Goal: Transaction & Acquisition: Book appointment/travel/reservation

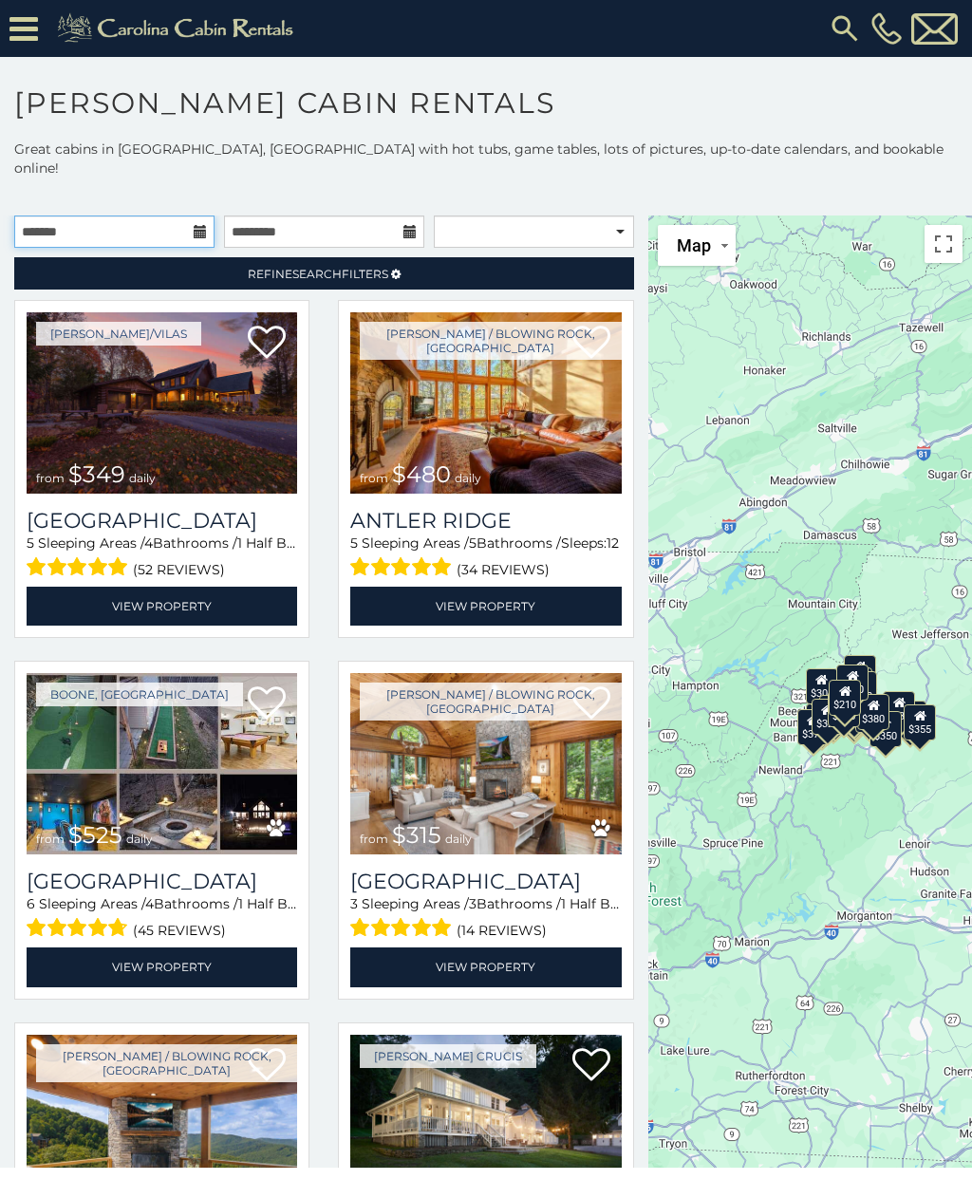
click at [194, 215] on input "text" at bounding box center [114, 231] width 200 height 32
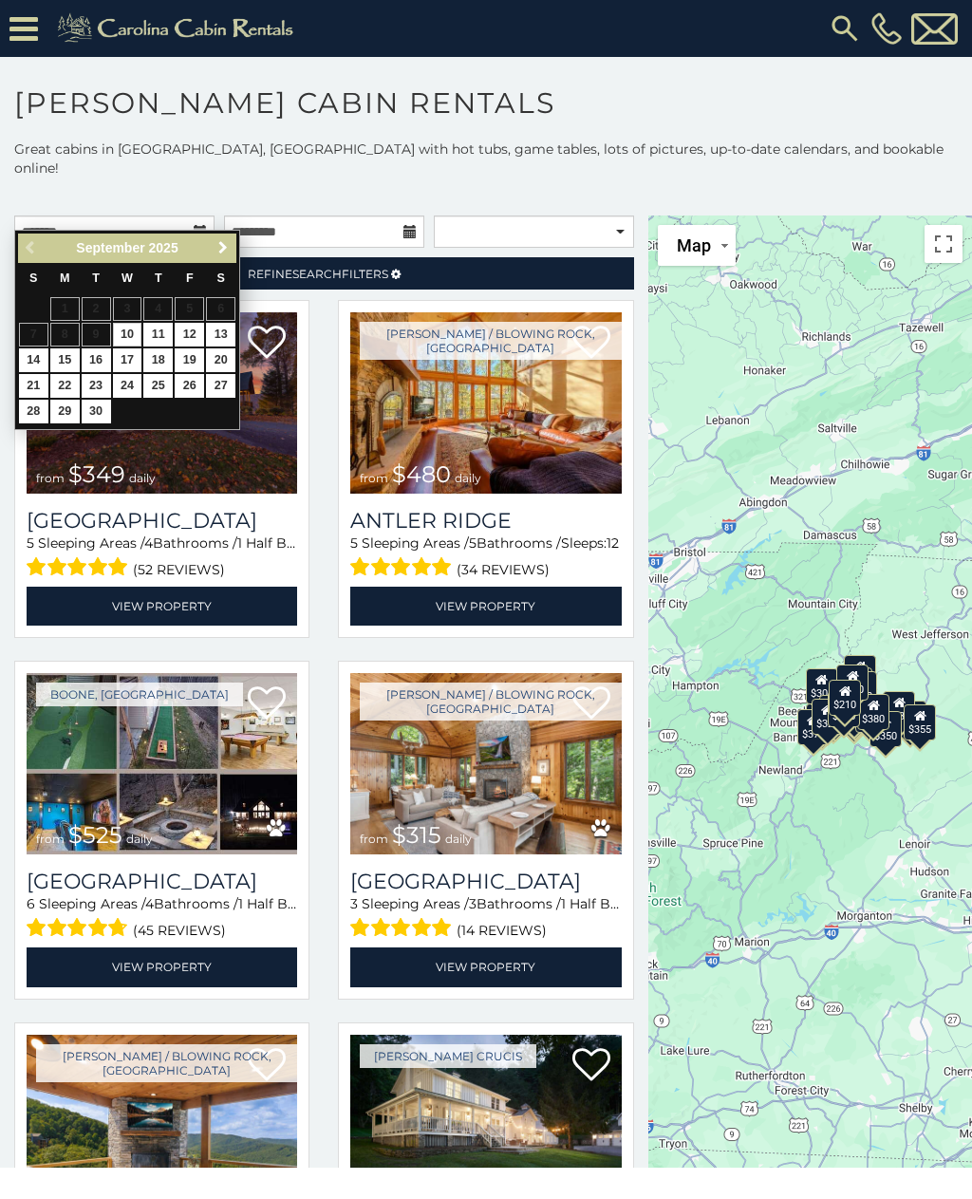
click at [225, 238] on link "Next" at bounding box center [223, 248] width 24 height 24
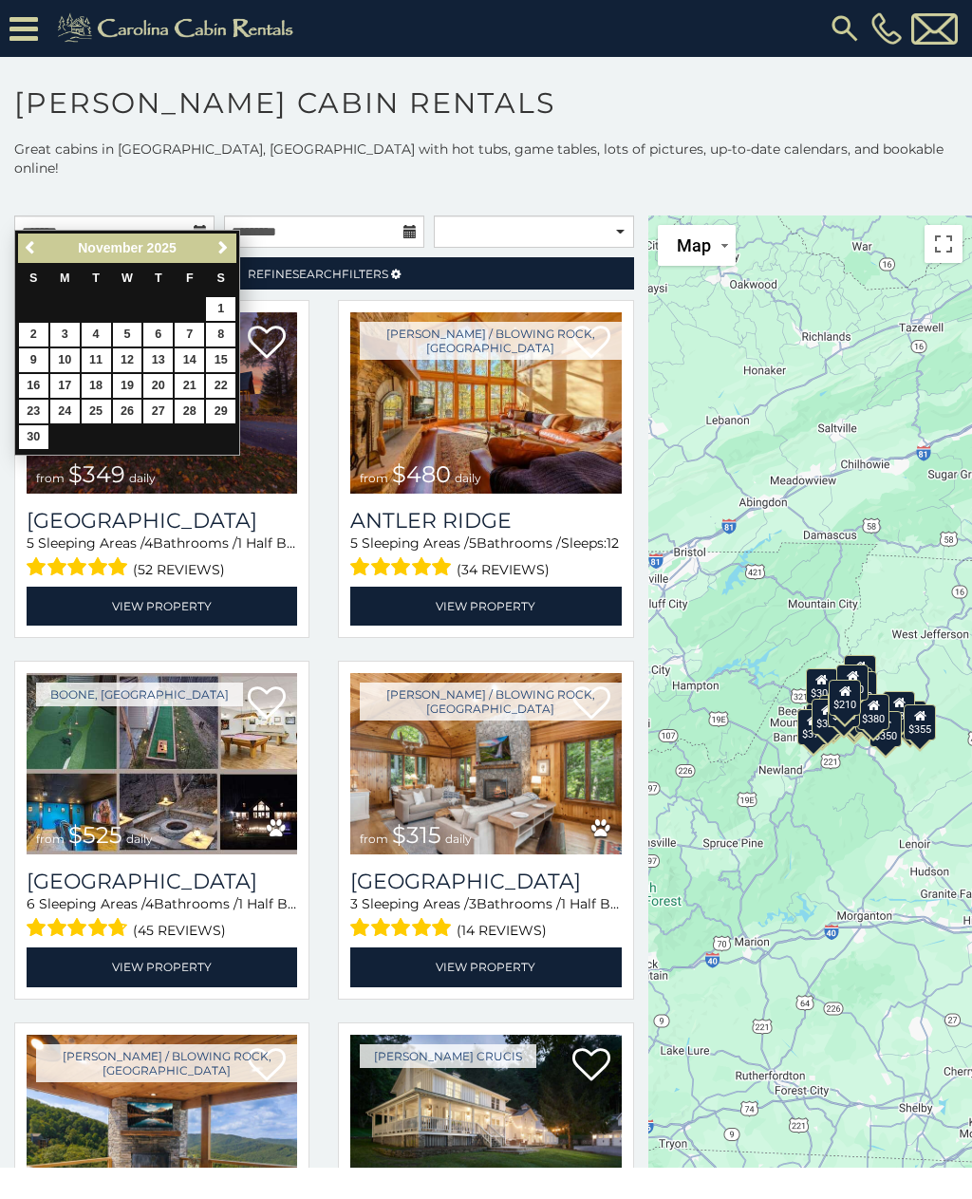
click at [220, 236] on link "Next" at bounding box center [223, 248] width 24 height 24
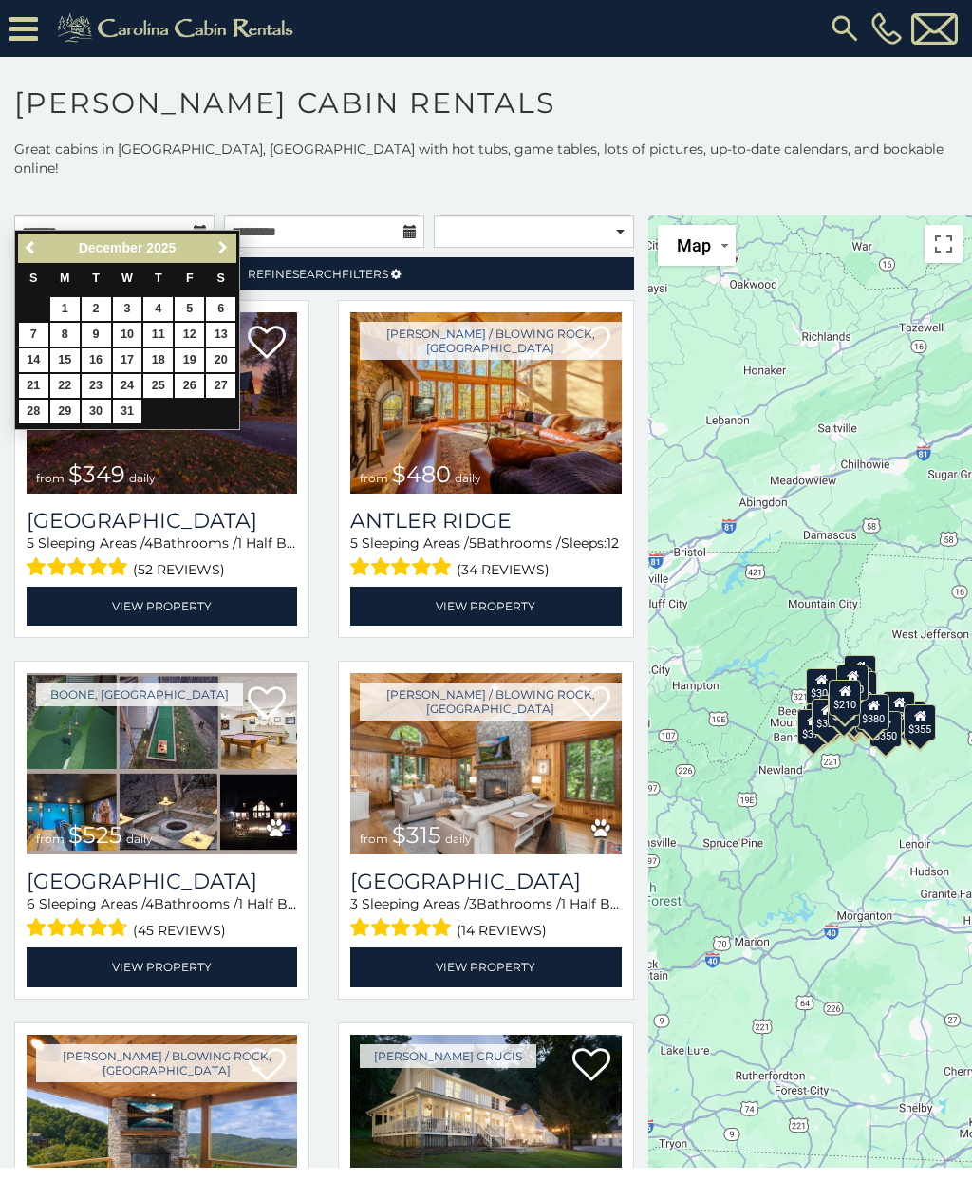
click at [220, 239] on link "Next" at bounding box center [223, 248] width 24 height 24
click at [215, 242] on span "Next" at bounding box center [222, 247] width 15 height 15
click at [216, 242] on span "Next" at bounding box center [222, 247] width 15 height 15
click at [212, 247] on link "Next" at bounding box center [223, 248] width 24 height 24
click at [212, 248] on link "Next" at bounding box center [223, 248] width 24 height 24
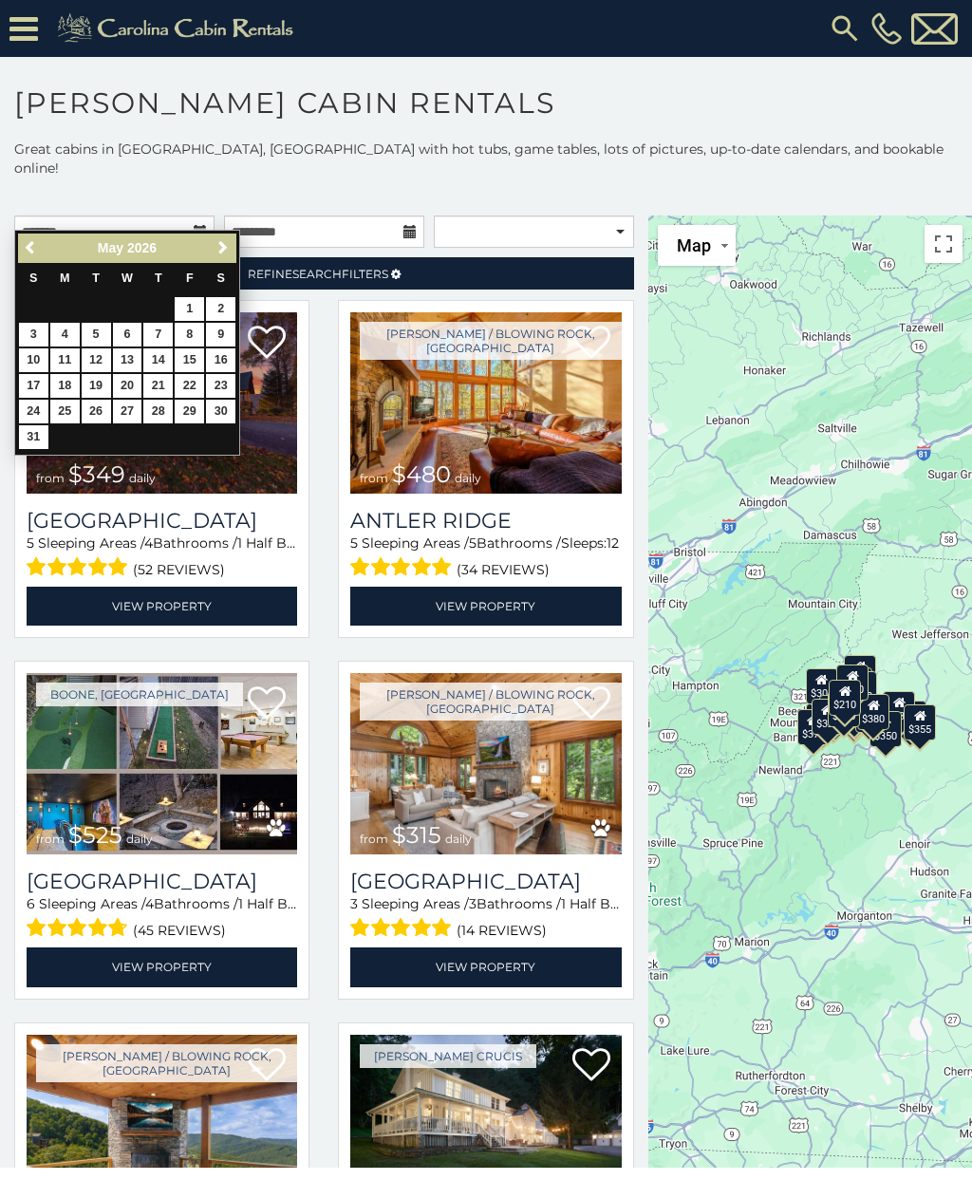
click at [207, 241] on div "Previous Next May 2026" at bounding box center [127, 247] width 218 height 29
click at [211, 245] on link "Next" at bounding box center [223, 248] width 24 height 24
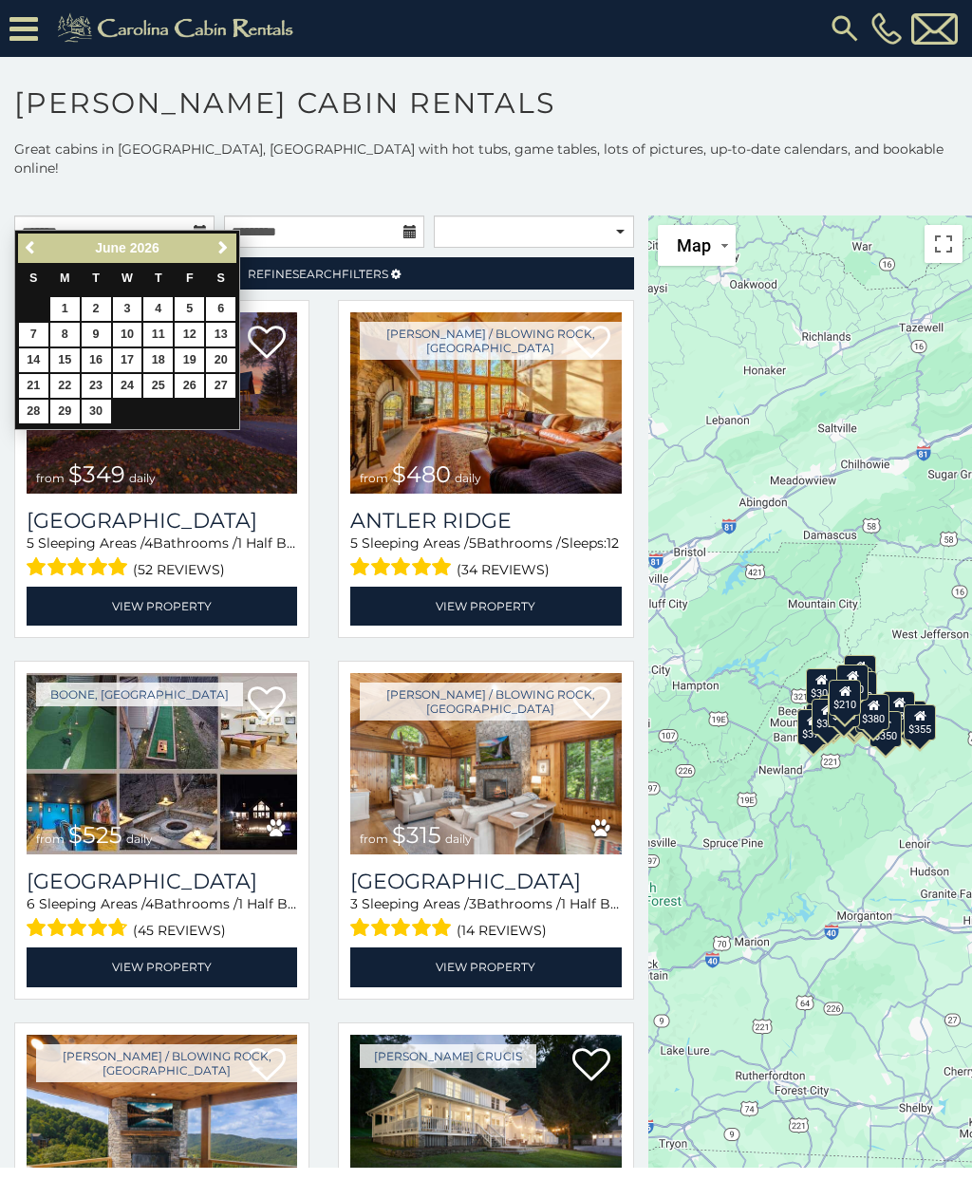
click at [213, 246] on link "Next" at bounding box center [223, 248] width 24 height 24
click at [225, 353] on link "18" at bounding box center [220, 360] width 29 height 24
type input "**********"
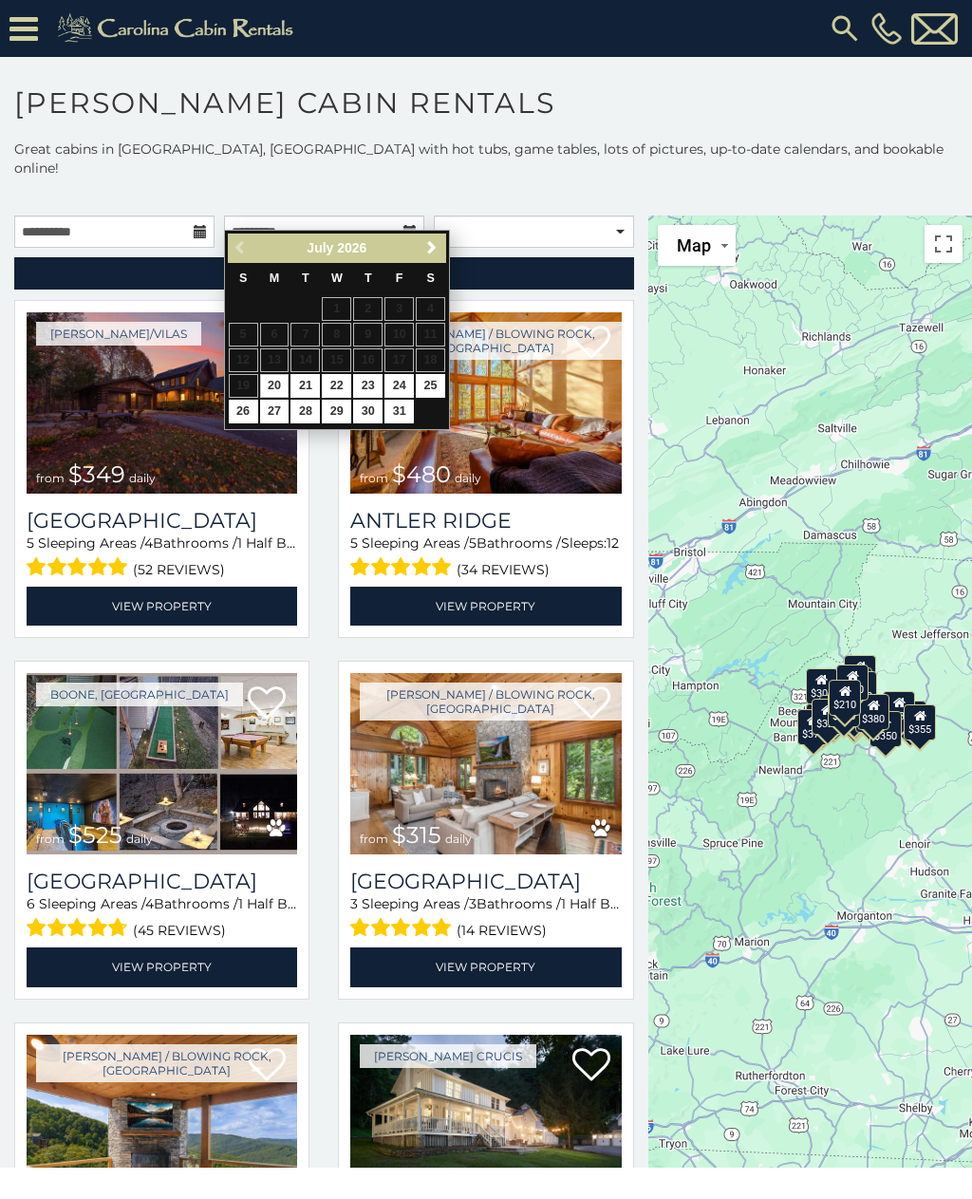
click at [430, 382] on link "25" at bounding box center [430, 386] width 29 height 24
type input "**********"
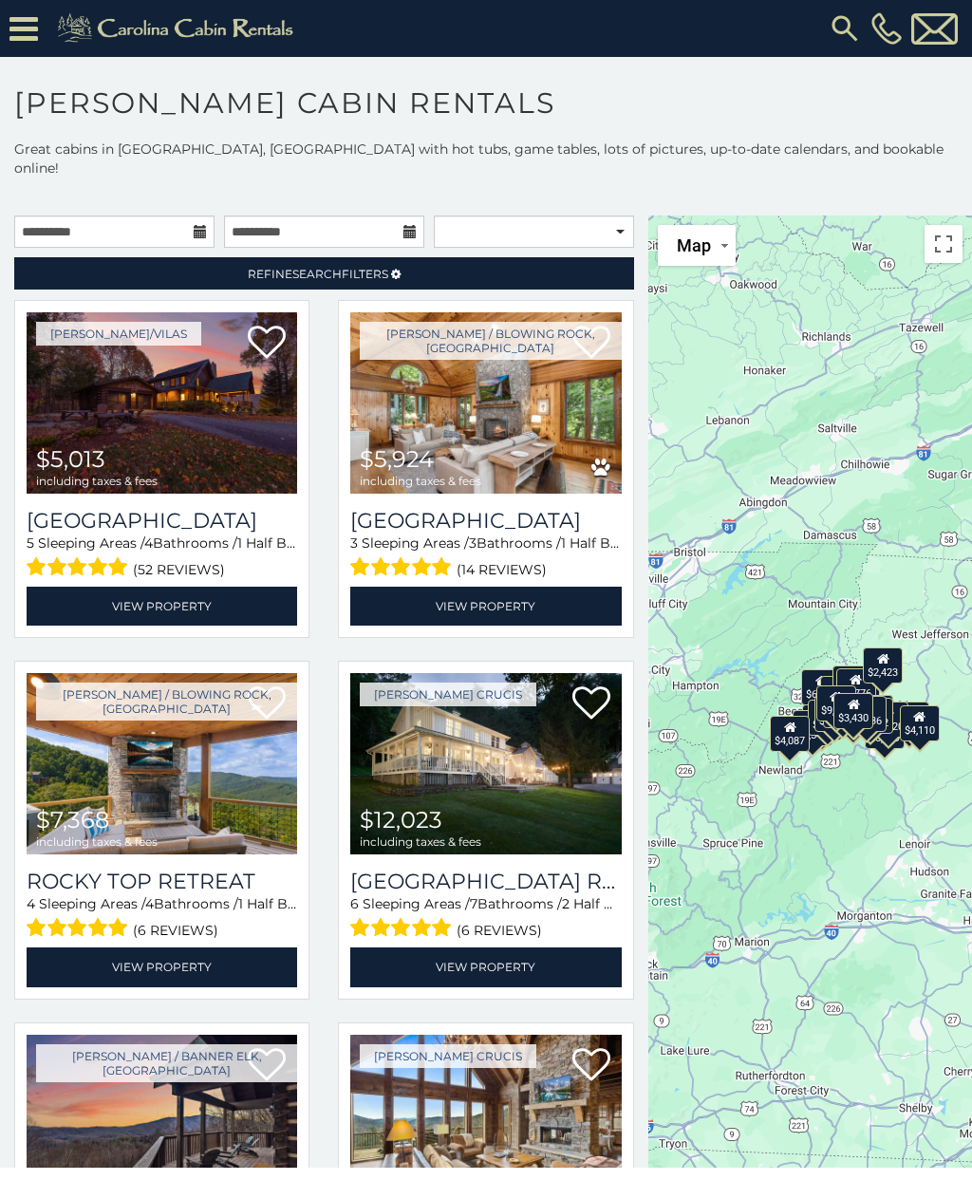
click at [380, 267] on span "Refine Search Filters" at bounding box center [318, 274] width 140 height 14
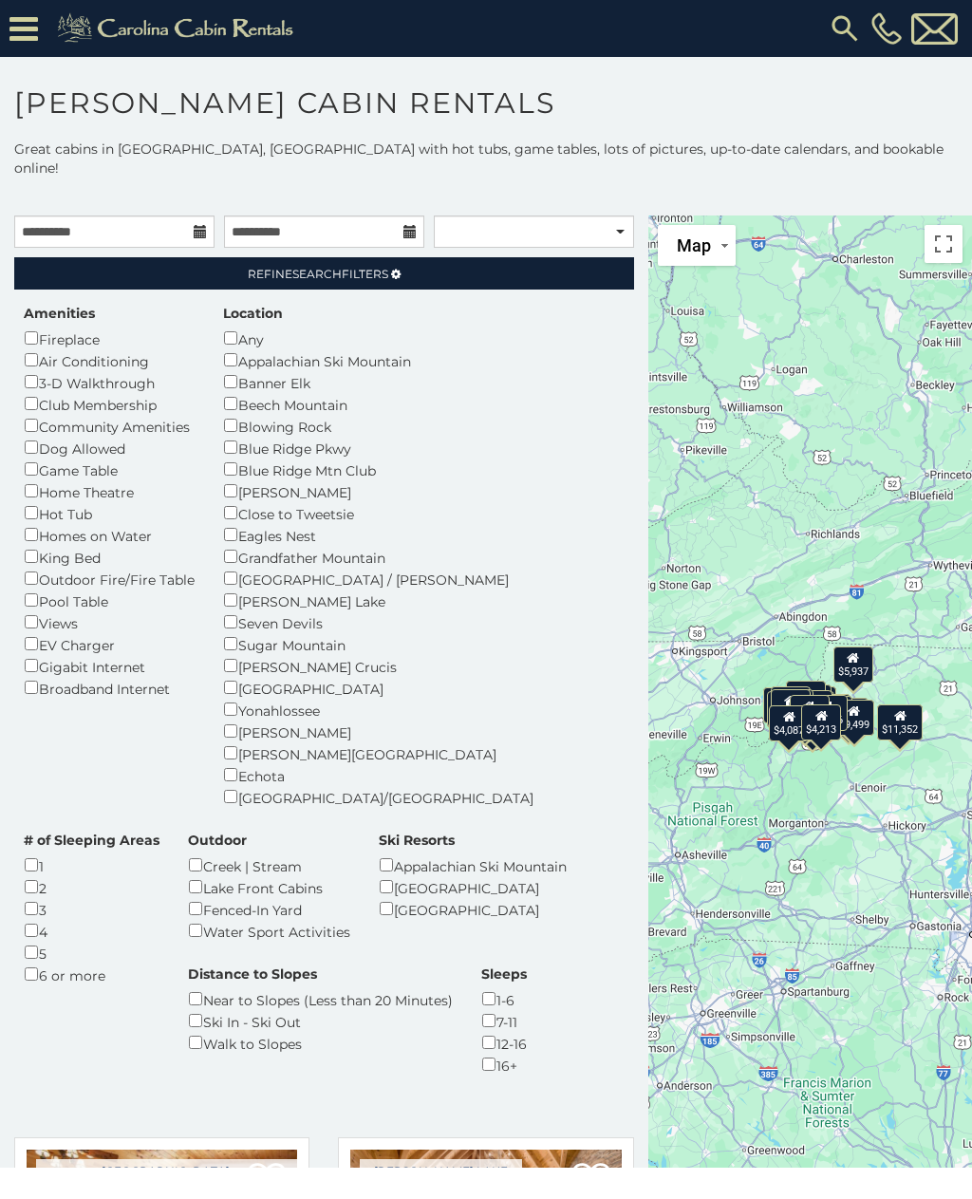
click at [512, 981] on div "Amenities Fireplace Air Conditioning 3-D Walkthrough Club Membership Community …" at bounding box center [323, 701] width 629 height 794
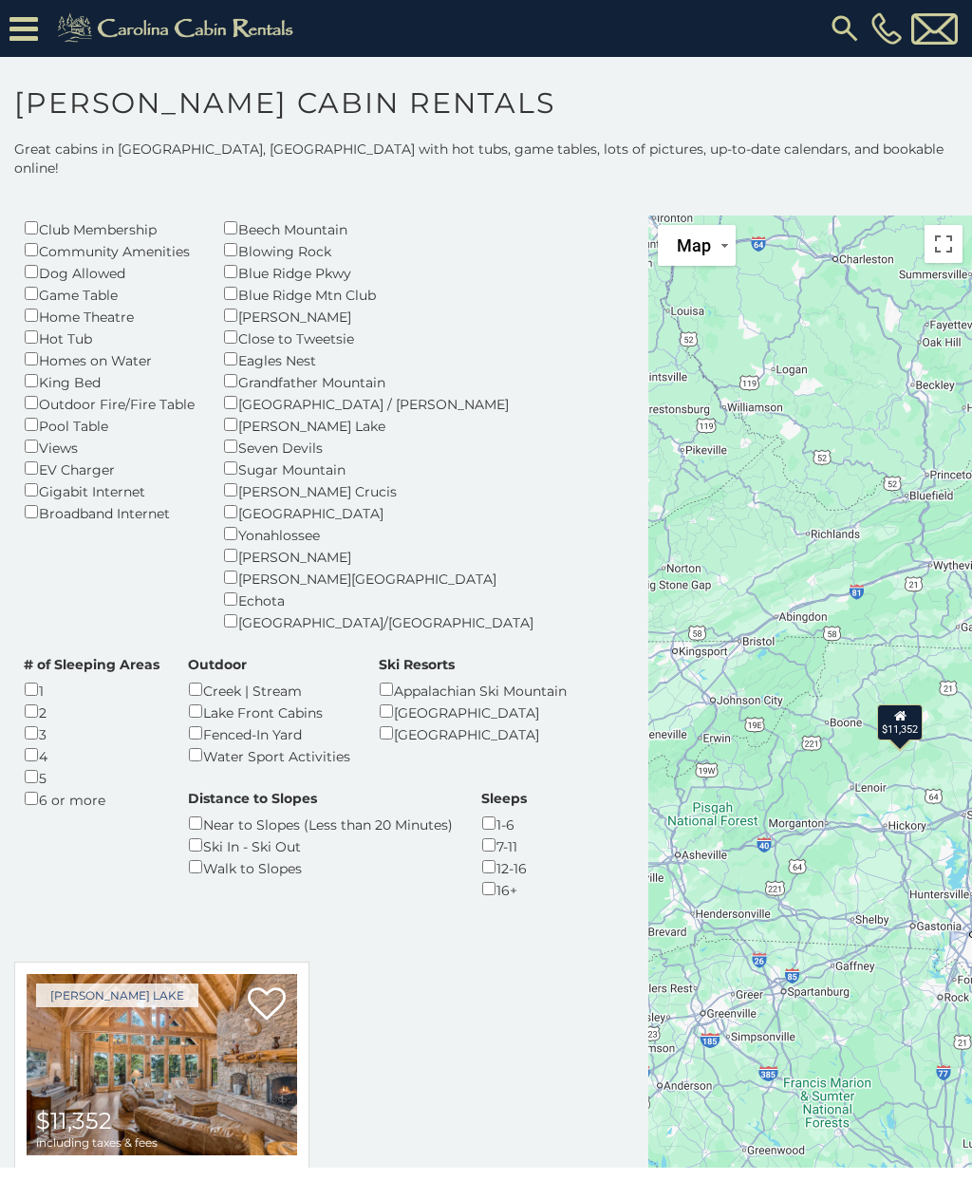
scroll to position [175, 0]
click at [142, 975] on img at bounding box center [162, 1065] width 270 height 181
